Goal: Information Seeking & Learning: Find specific fact

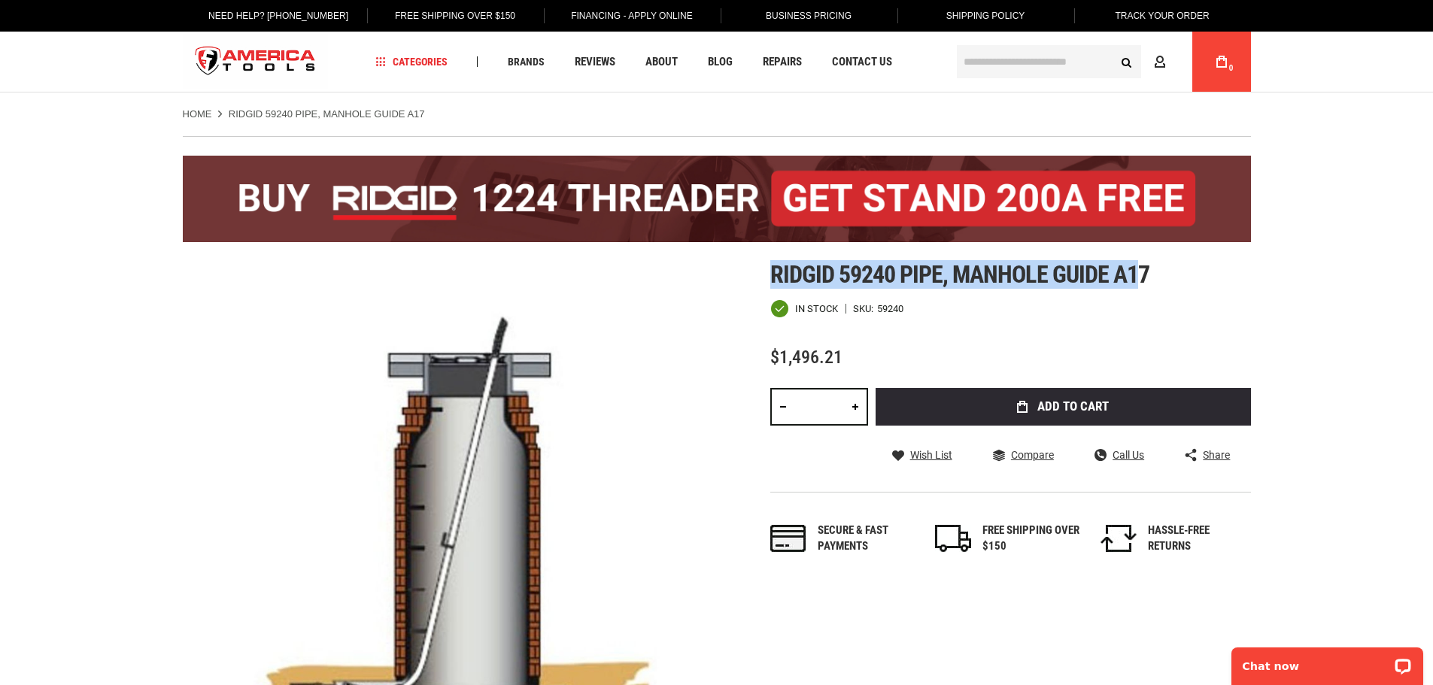
drag, startPoint x: 1141, startPoint y: 268, endPoint x: 776, endPoint y: 239, distance: 365.9
click at [901, 275] on span "Ridgid 59240 pipe, manhole guide a17" at bounding box center [959, 274] width 379 height 29
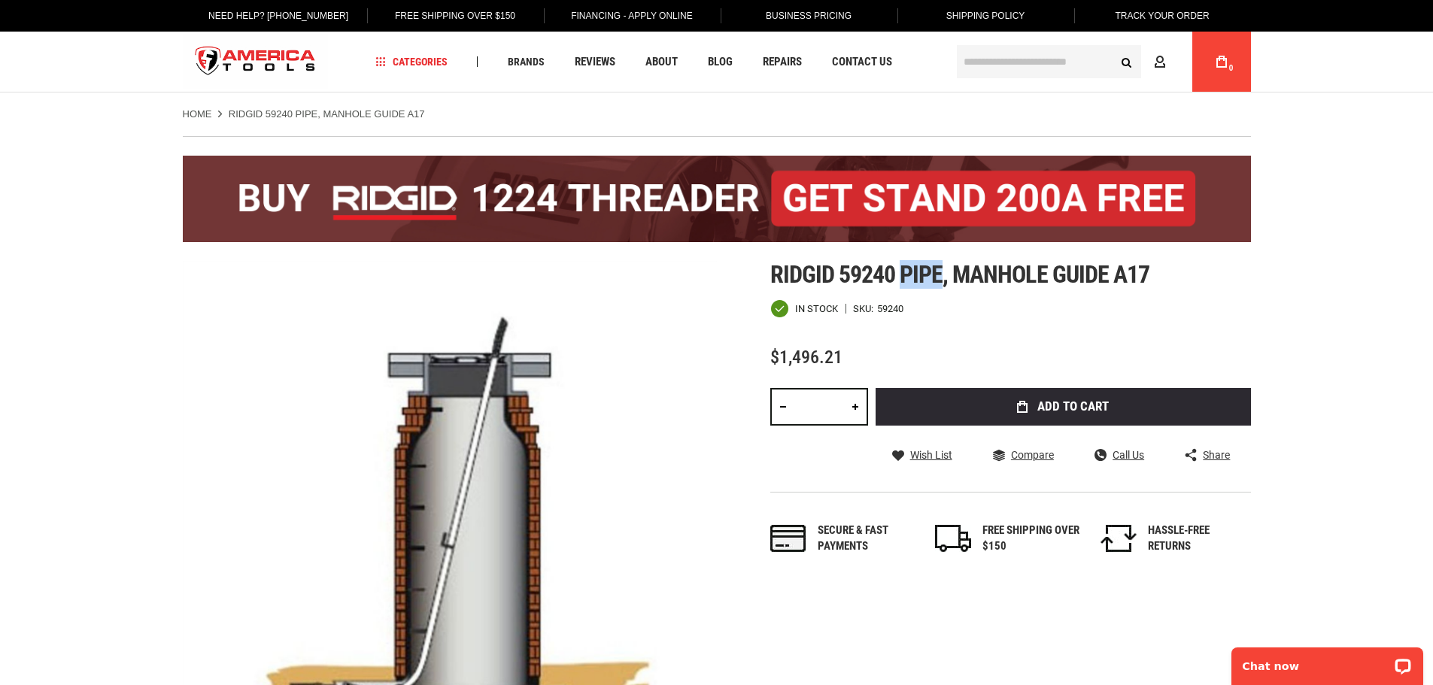
click at [901, 275] on span "Ridgid 59240 pipe, manhole guide a17" at bounding box center [959, 274] width 379 height 29
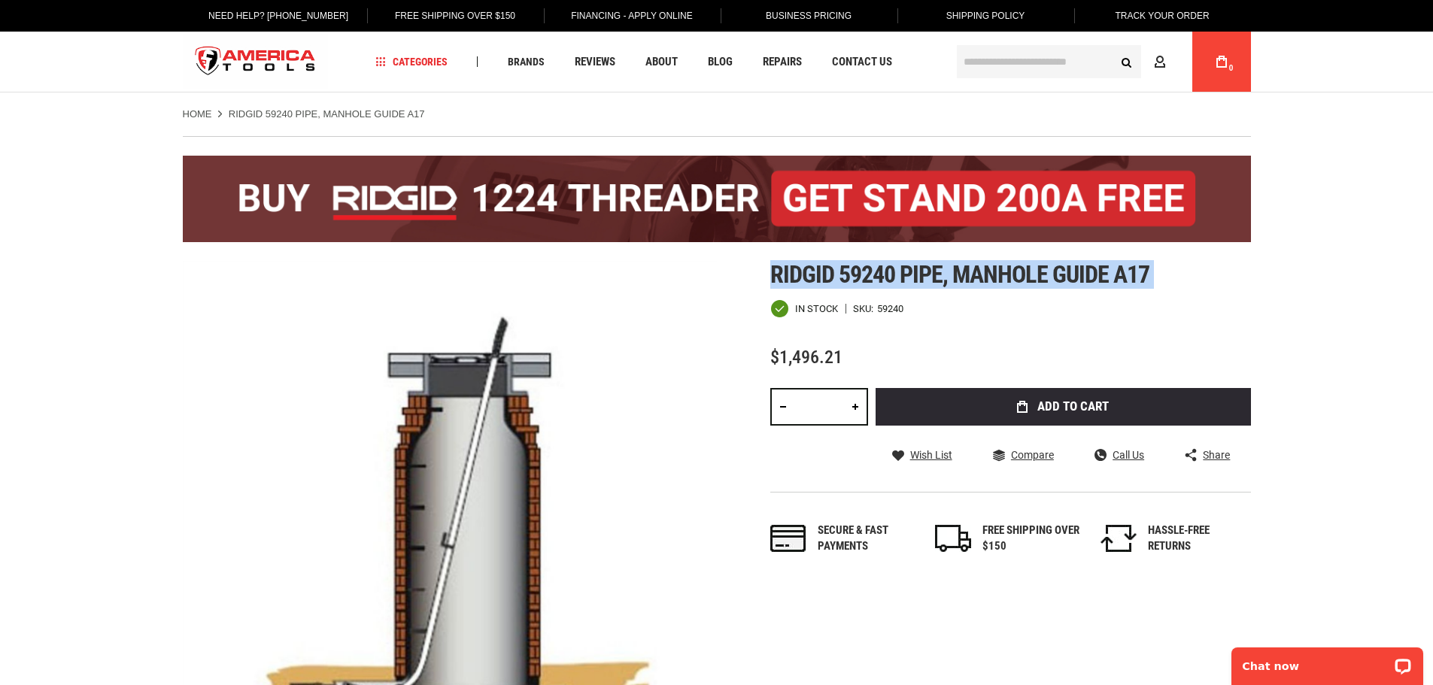
click at [901, 275] on span "Ridgid 59240 pipe, manhole guide a17" at bounding box center [959, 274] width 379 height 29
click at [890, 281] on span "Ridgid 59240 pipe, manhole guide a17" at bounding box center [959, 274] width 379 height 29
drag, startPoint x: 772, startPoint y: 271, endPoint x: 944, endPoint y: 281, distance: 171.7
click at [944, 281] on span "Ridgid 59240 pipe, manhole guide a17" at bounding box center [959, 274] width 379 height 29
copy span "Ridgid 59240 pipe"
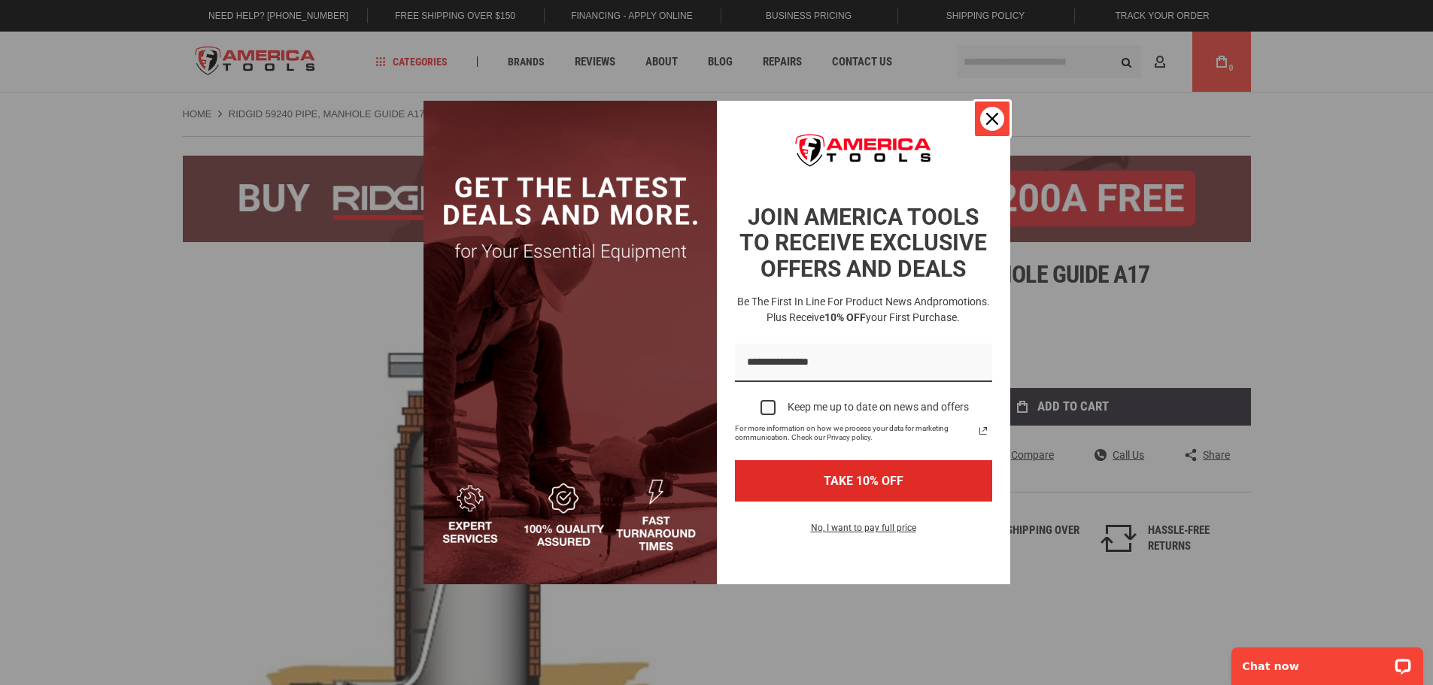
click at [990, 117] on icon "close icon" at bounding box center [992, 119] width 12 height 12
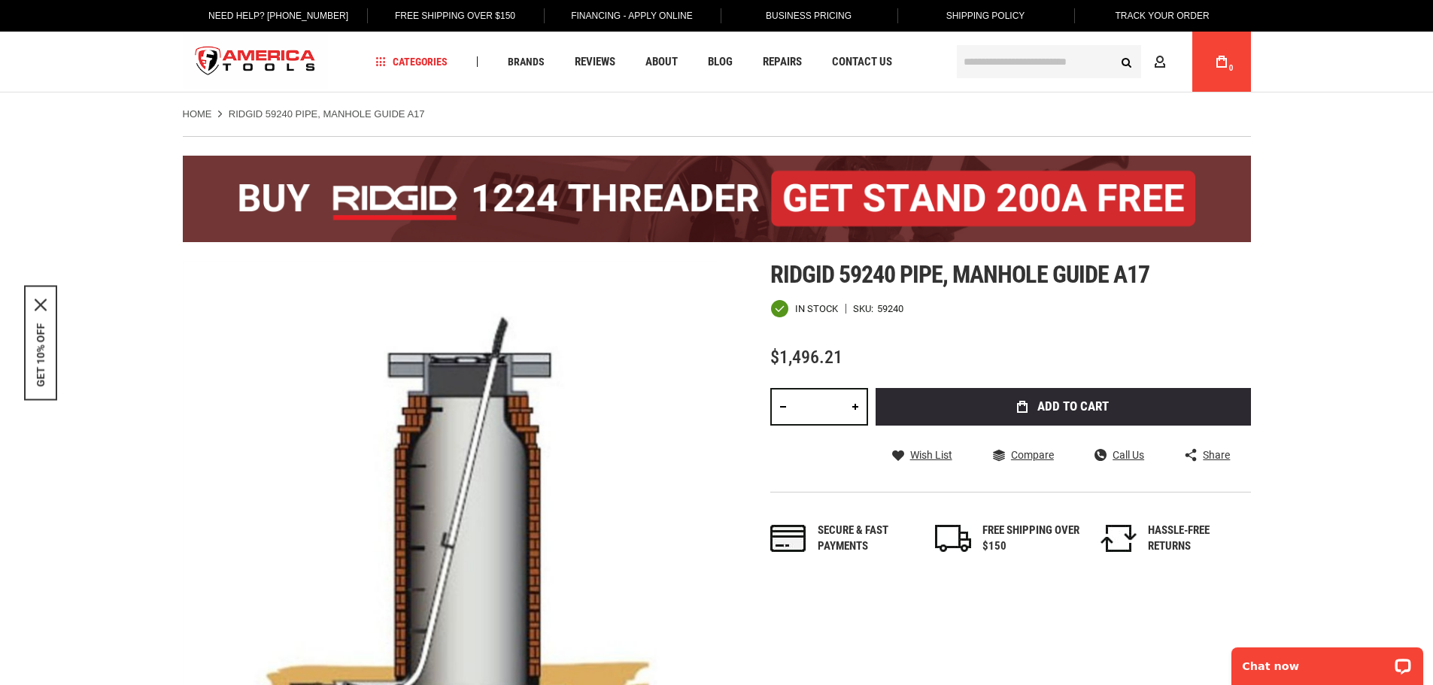
click at [1017, 278] on span "Ridgid 59240 pipe, manhole guide a17" at bounding box center [959, 274] width 379 height 29
drag, startPoint x: 957, startPoint y: 274, endPoint x: 1154, endPoint y: 268, distance: 197.1
click at [1154, 268] on h1 "Ridgid 59240 pipe, manhole guide a17" at bounding box center [1010, 274] width 481 height 27
copy span "manhole guide a17"
drag, startPoint x: 774, startPoint y: 270, endPoint x: 946, endPoint y: 272, distance: 172.2
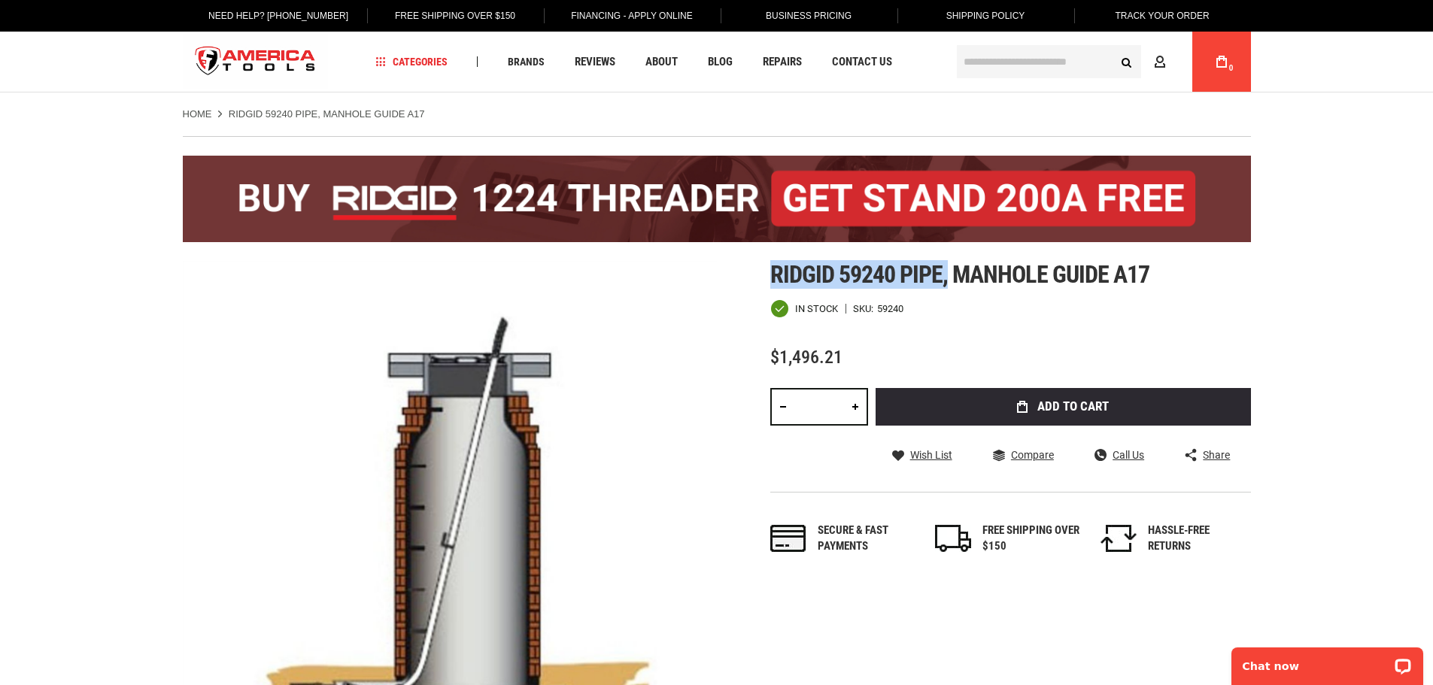
click at [946, 272] on span "Ridgid 59240 pipe, manhole guide a17" at bounding box center [959, 274] width 379 height 29
click at [836, 284] on span "Ridgid 59240 pipe, manhole guide a17" at bounding box center [959, 274] width 379 height 29
drag, startPoint x: 776, startPoint y: 273, endPoint x: 933, endPoint y: 278, distance: 157.2
click at [933, 278] on span "Ridgid 59240 pipe, manhole guide a17" at bounding box center [959, 274] width 379 height 29
click at [826, 276] on span "Ridgid 59240 pipe, manhole guide a17" at bounding box center [959, 274] width 379 height 29
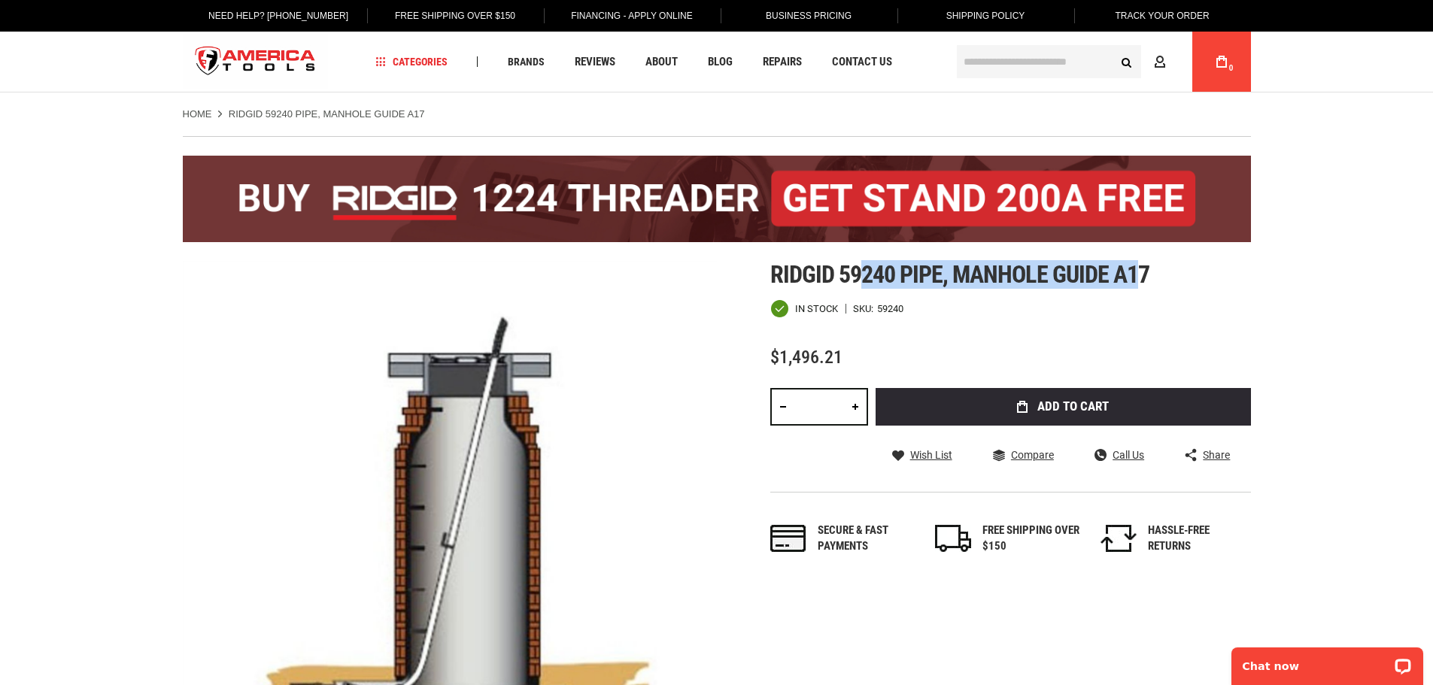
drag, startPoint x: 1138, startPoint y: 274, endPoint x: 850, endPoint y: 276, distance: 288.0
click at [857, 273] on span "Ridgid 59240 pipe, manhole guide a17" at bounding box center [959, 274] width 379 height 29
click at [850, 277] on span "Ridgid 59240 pipe, manhole guide a17" at bounding box center [959, 274] width 379 height 29
drag, startPoint x: 772, startPoint y: 270, endPoint x: 939, endPoint y: 276, distance: 167.1
click at [939, 276] on span "Ridgid 59240 pipe, manhole guide a17" at bounding box center [959, 274] width 379 height 29
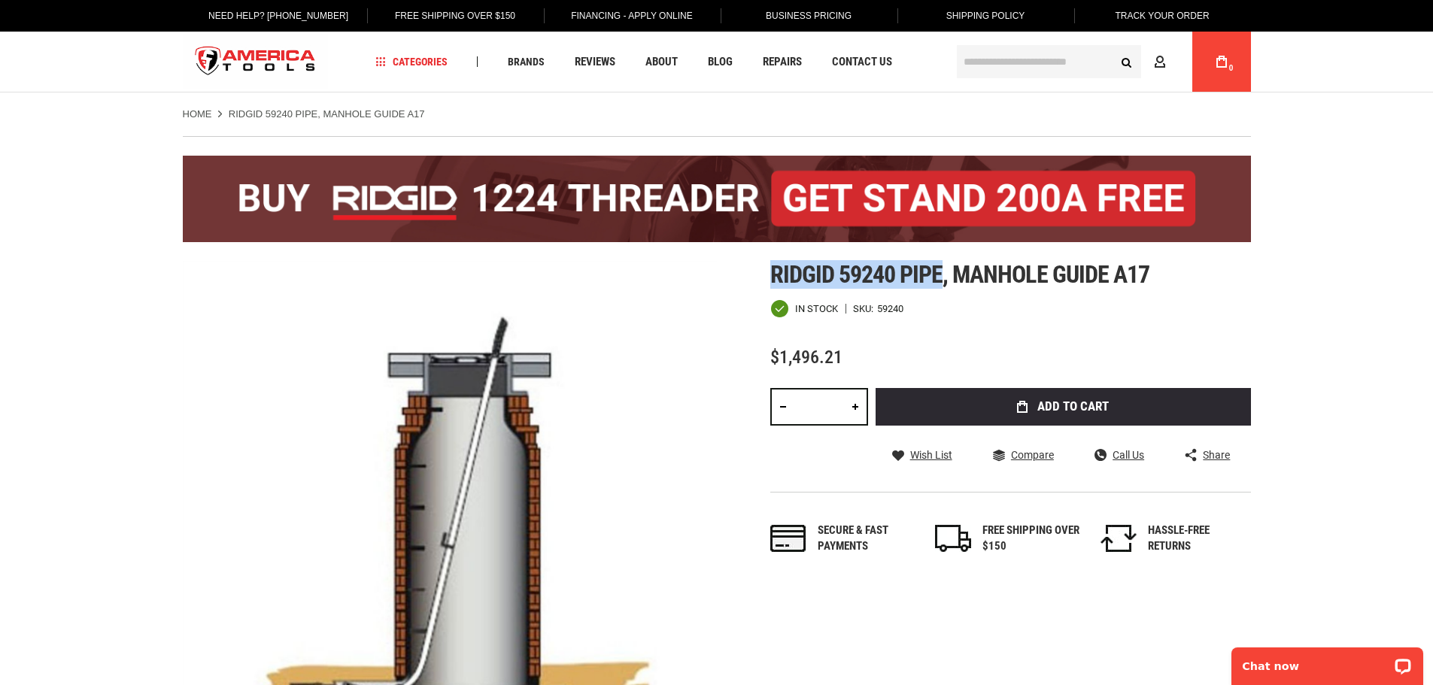
copy span "Ridgid 59240 pipe"
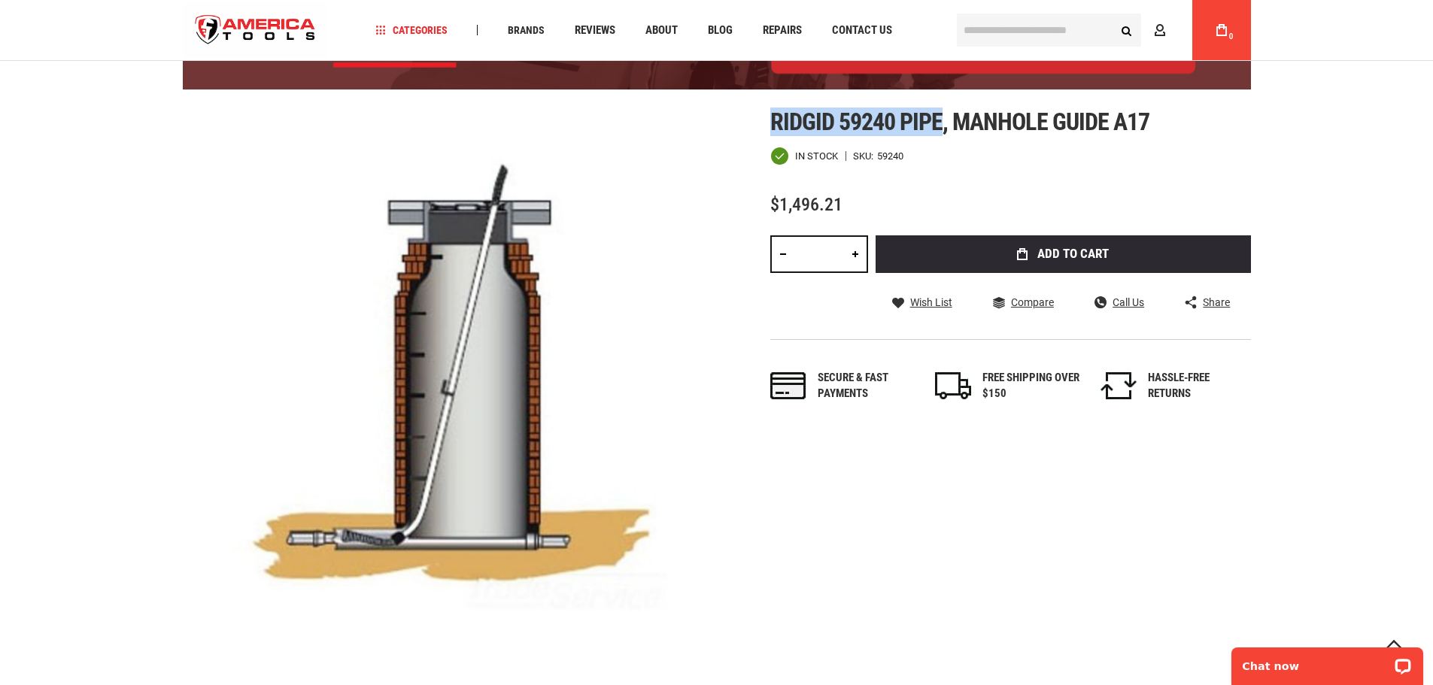
drag, startPoint x: 773, startPoint y: 112, endPoint x: 945, endPoint y: 118, distance: 171.6
click at [945, 118] on span "Ridgid 59240 pipe, manhole guide a17" at bounding box center [959, 122] width 379 height 29
copy span "Ridgid 59240 pipe"
click at [936, 129] on span "Ridgid 59240 pipe, manhole guide a17" at bounding box center [959, 122] width 379 height 29
